Goal: Task Accomplishment & Management: Use online tool/utility

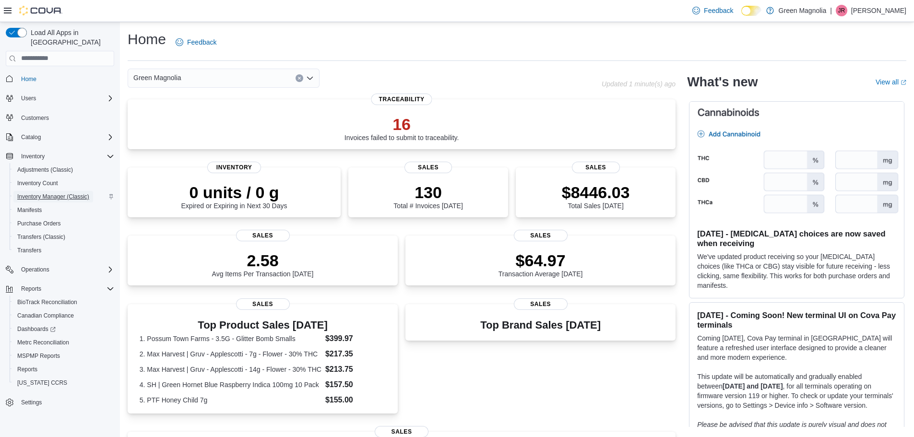
click at [65, 193] on span "Inventory Manager (Classic)" at bounding box center [53, 197] width 72 height 8
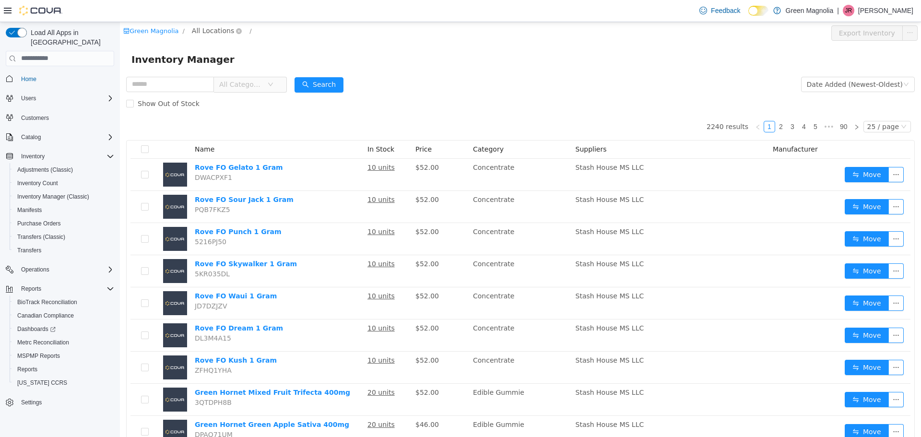
click at [204, 26] on span "All Locations" at bounding box center [213, 30] width 42 height 11
click at [228, 99] on span "Columbus" at bounding box center [227, 99] width 34 height 8
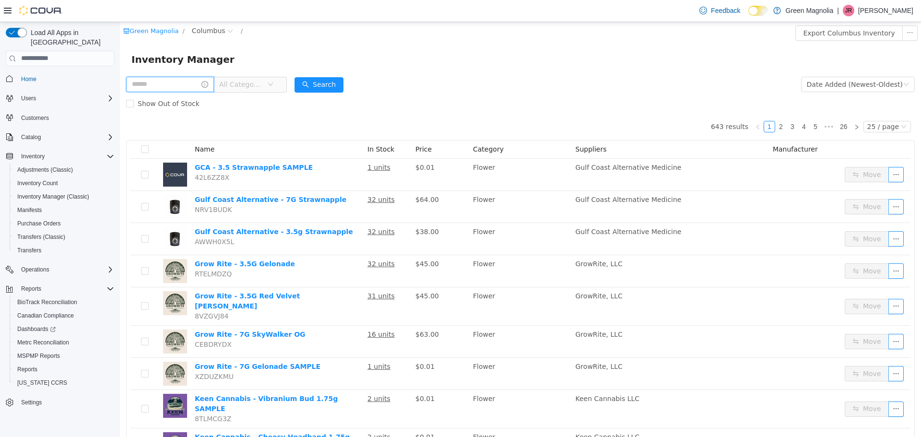
click at [156, 81] on input "text" at bounding box center [170, 83] width 88 height 15
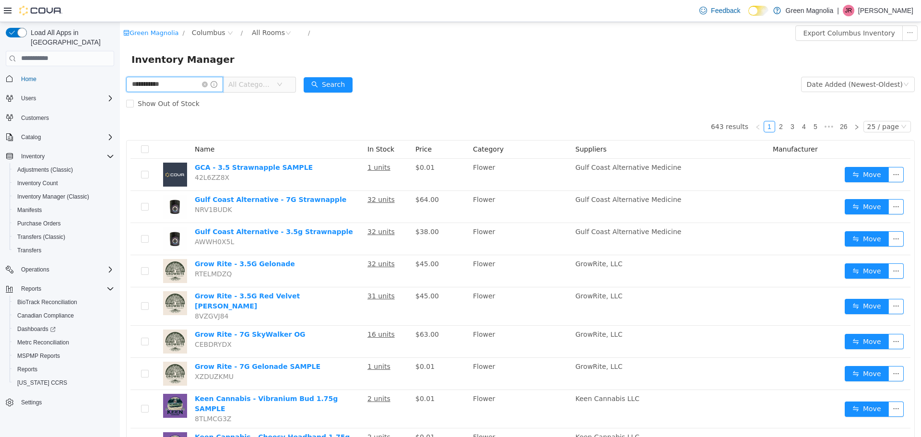
type input "**********"
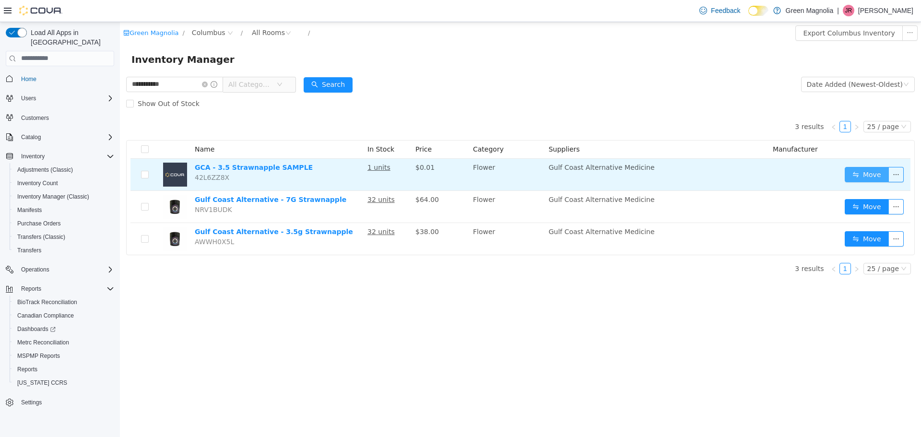
click at [860, 175] on button "Move" at bounding box center [867, 173] width 44 height 15
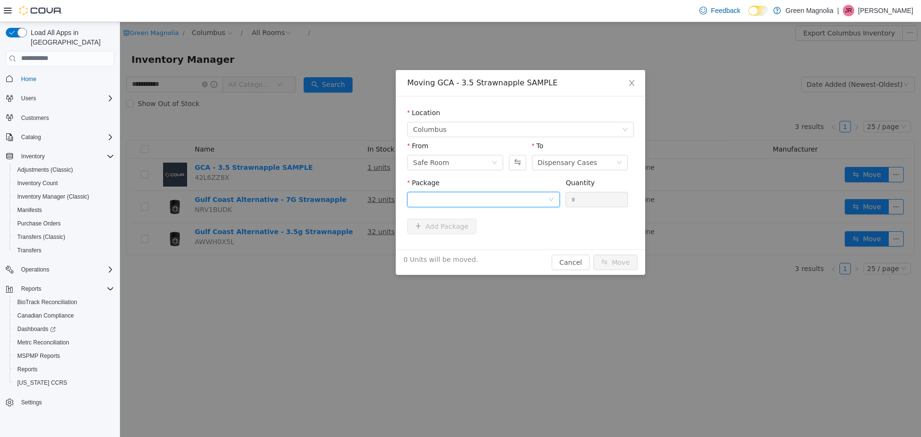
click at [424, 196] on div at bounding box center [480, 199] width 135 height 14
click at [441, 235] on strong "ABC230100006EF1000000401" at bounding box center [469, 234] width 113 height 8
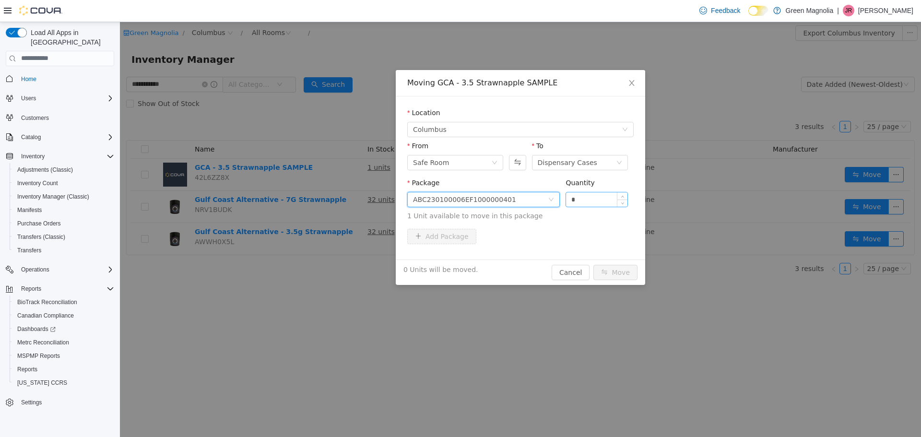
click at [581, 206] on input "*" at bounding box center [596, 199] width 61 height 14
click at [580, 206] on input "*" at bounding box center [596, 199] width 61 height 14
type input "*"
click at [618, 276] on button "Move" at bounding box center [615, 271] width 44 height 15
